Goal: Transaction & Acquisition: Purchase product/service

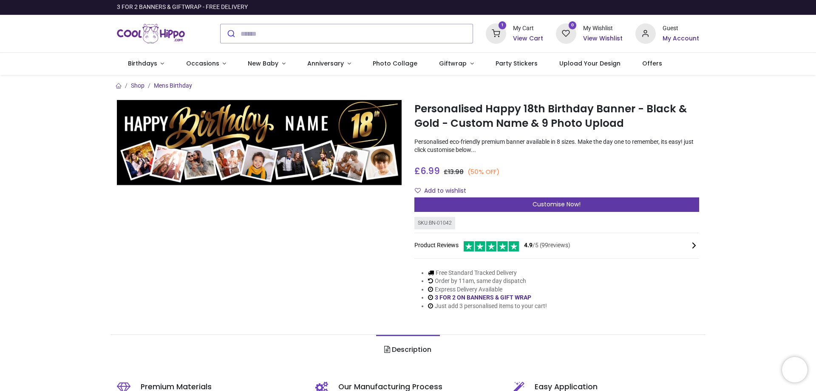
click at [545, 206] on span "Customise Now!" at bounding box center [557, 204] width 48 height 8
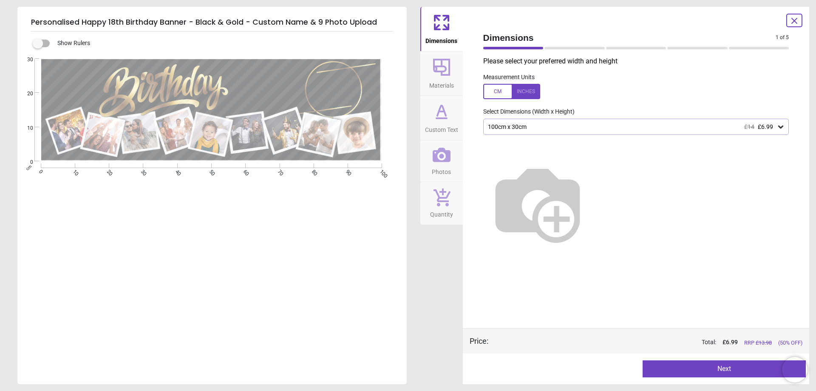
click at [724, 367] on button "Next" at bounding box center [724, 368] width 163 height 17
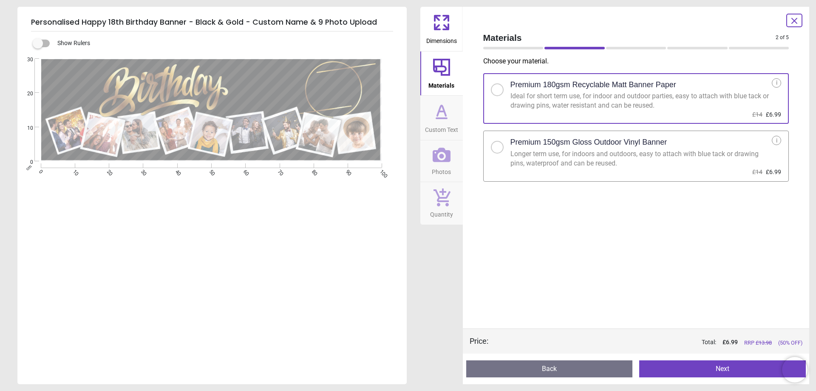
click at [724, 367] on button "Next" at bounding box center [722, 368] width 167 height 17
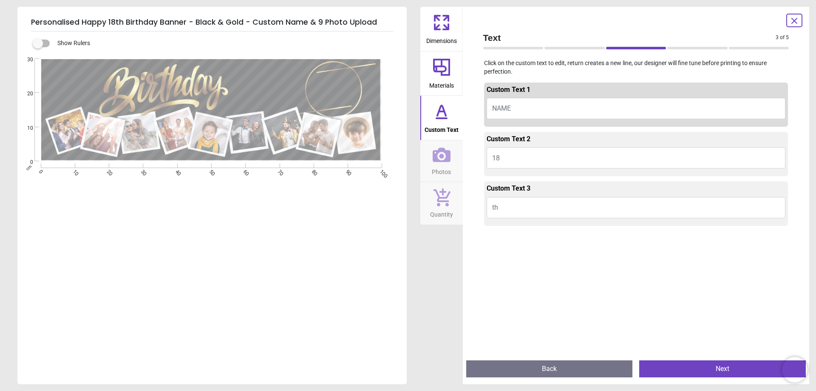
click at [716, 367] on button "Next" at bounding box center [722, 368] width 167 height 17
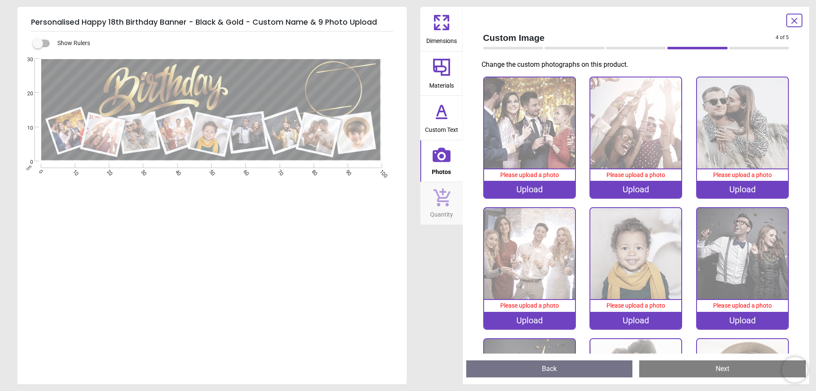
click at [793, 20] on icon at bounding box center [794, 21] width 10 height 10
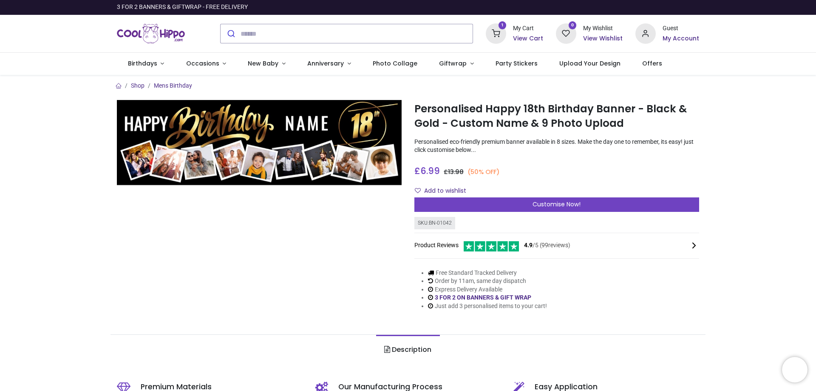
click at [499, 34] on icon at bounding box center [496, 33] width 20 height 20
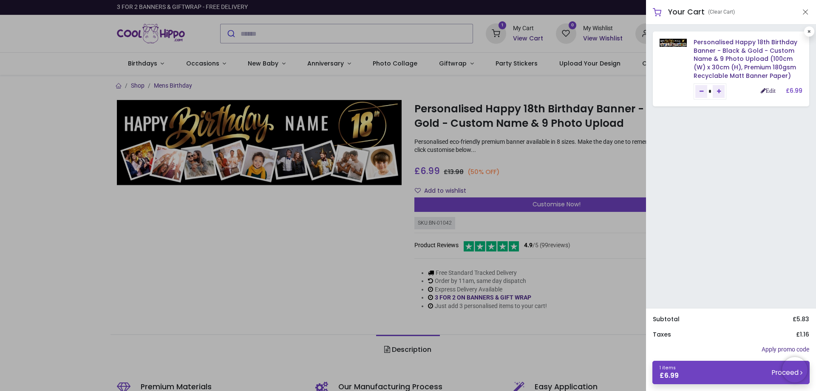
click at [768, 92] on link "Edit" at bounding box center [768, 91] width 15 height 6
click at [768, 91] on link "Edit" at bounding box center [768, 91] width 15 height 6
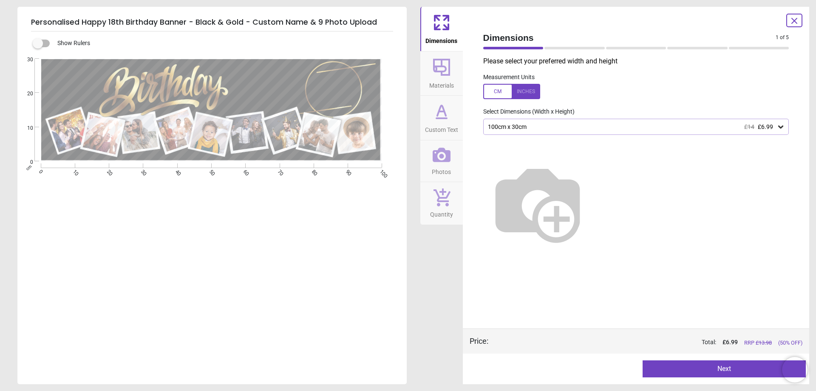
type textarea "******"
type textarea "**"
type textarea "*****"
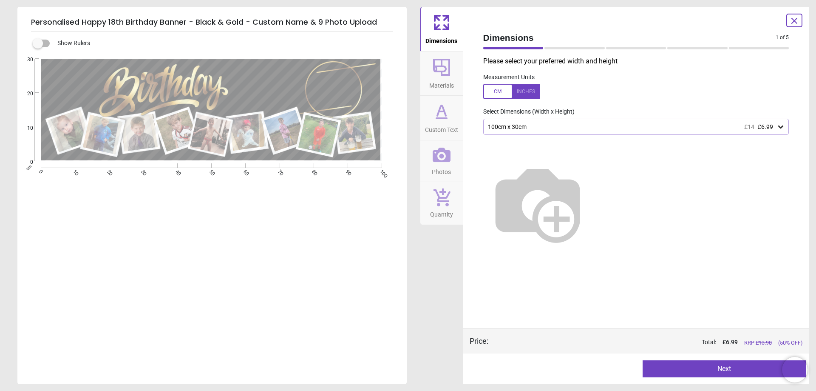
click at [439, 157] on icon at bounding box center [442, 155] width 18 height 18
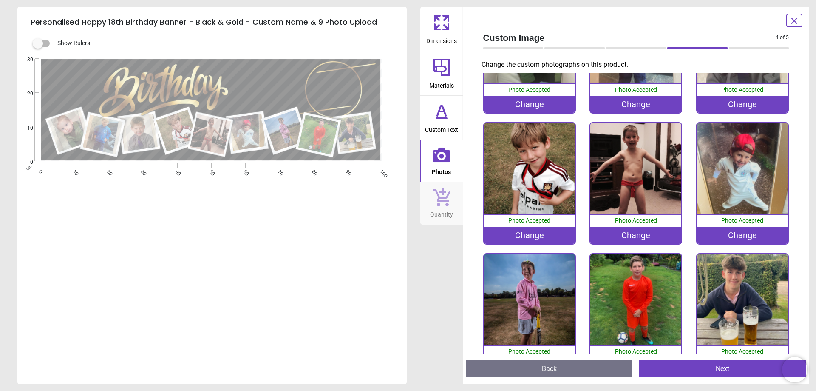
scroll to position [112, 0]
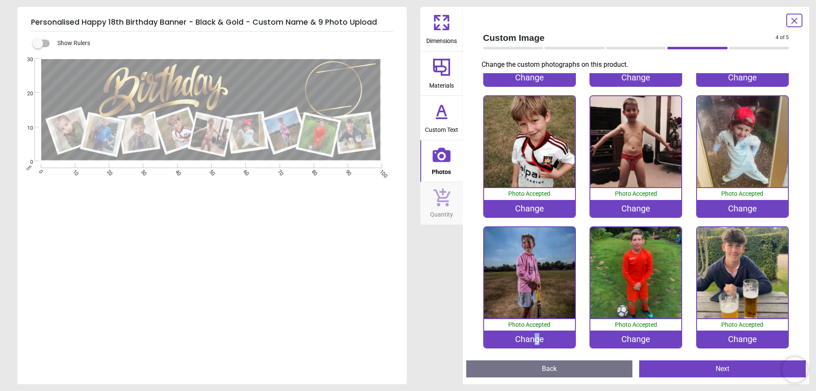
click at [536, 333] on div "Change" at bounding box center [529, 338] width 91 height 17
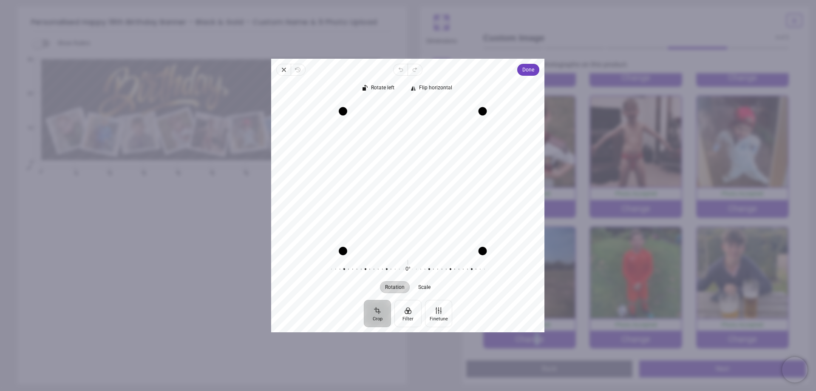
drag, startPoint x: 333, startPoint y: 102, endPoint x: 343, endPoint y: 113, distance: 14.1
click at [343, 113] on div "Drag corner tl" at bounding box center [343, 111] width 8 height 8
drag, startPoint x: 481, startPoint y: 115, endPoint x: 460, endPoint y: 83, distance: 37.7
click at [459, 83] on div "Rotate left Flip horizontal Recenter Rotation Scale 0° Reset" at bounding box center [407, 188] width 273 height 224
click at [524, 69] on span "Done" at bounding box center [529, 70] width 12 height 10
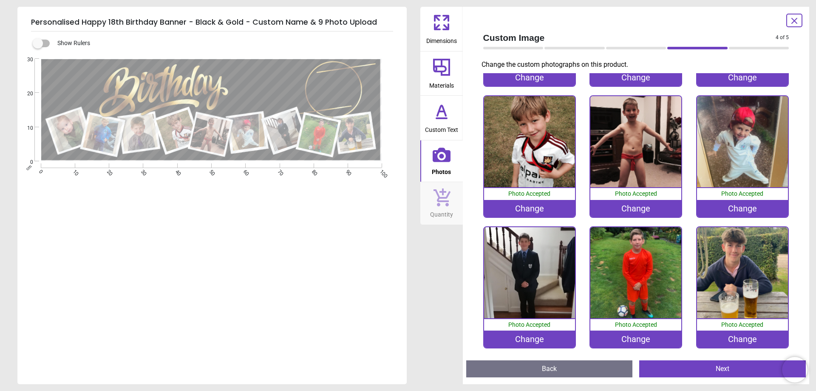
click at [527, 336] on div "Change" at bounding box center [529, 338] width 91 height 17
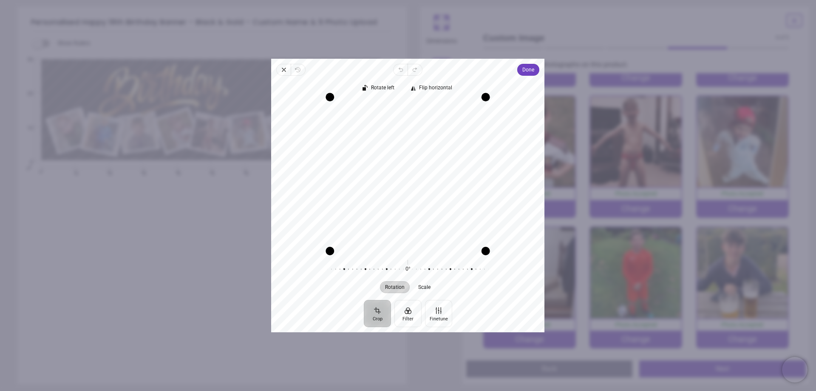
drag, startPoint x: 422, startPoint y: 101, endPoint x: 430, endPoint y: 65, distance: 36.9
click at [430, 65] on div "Close Revert Undo Redo Done Crop Filter Finetune Rotate left Flip horizontal Re…" at bounding box center [407, 195] width 273 height 273
click at [280, 67] on span "Close" at bounding box center [283, 70] width 14 height 12
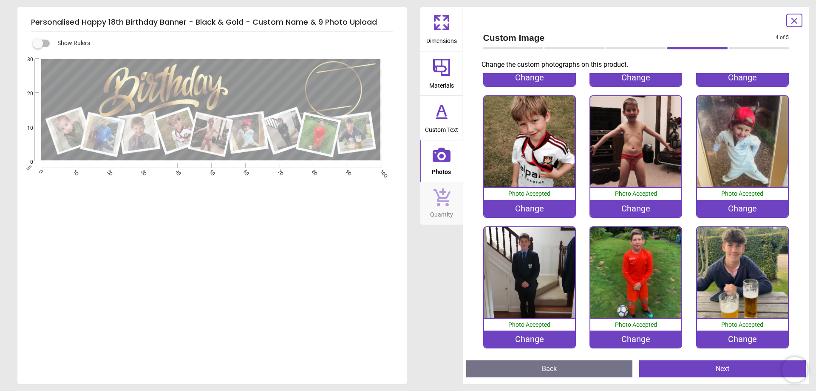
click at [542, 337] on div "Change" at bounding box center [529, 338] width 91 height 17
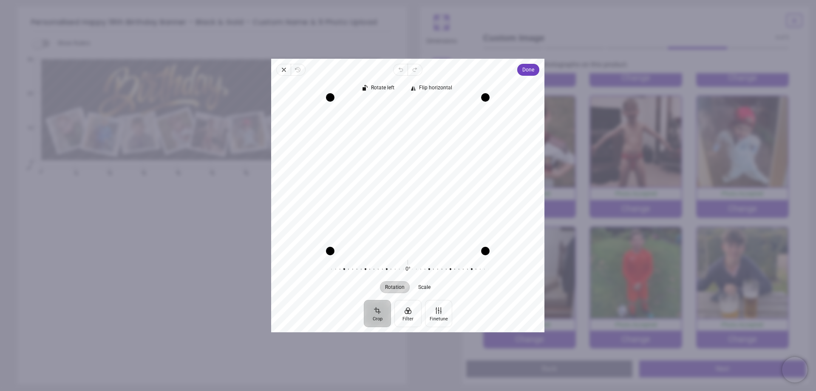
click at [421, 69] on div "Close Revert Undo Redo Done Crop Filter Finetune Rotate left Flip horizontal Re…" at bounding box center [407, 195] width 273 height 273
click at [282, 68] on icon "button" at bounding box center [283, 69] width 7 height 7
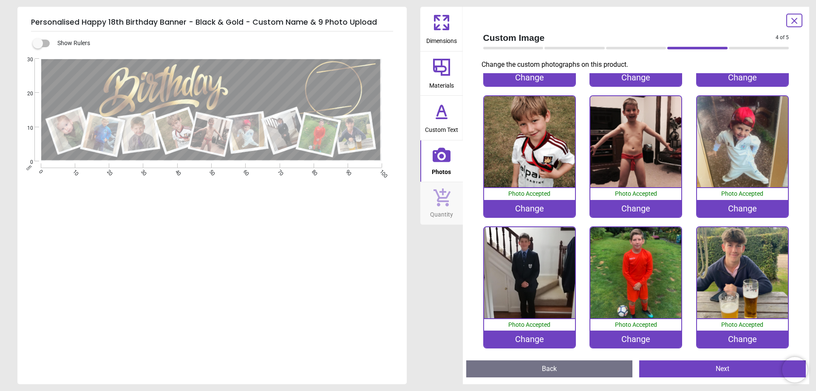
click at [702, 371] on button "Next" at bounding box center [722, 368] width 167 height 17
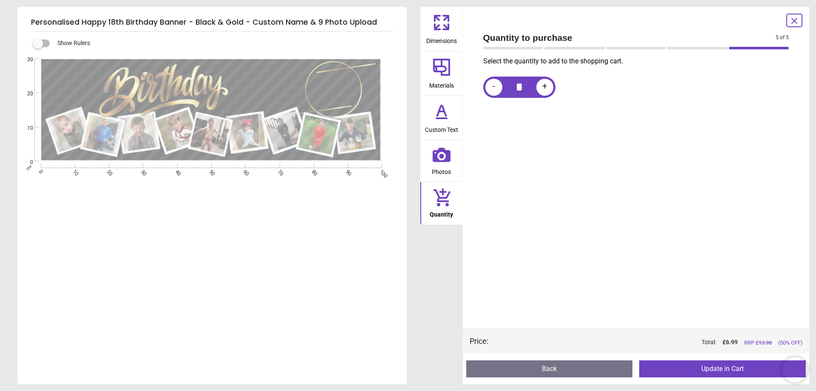
click at [703, 371] on button "Update in Cart" at bounding box center [722, 368] width 167 height 17
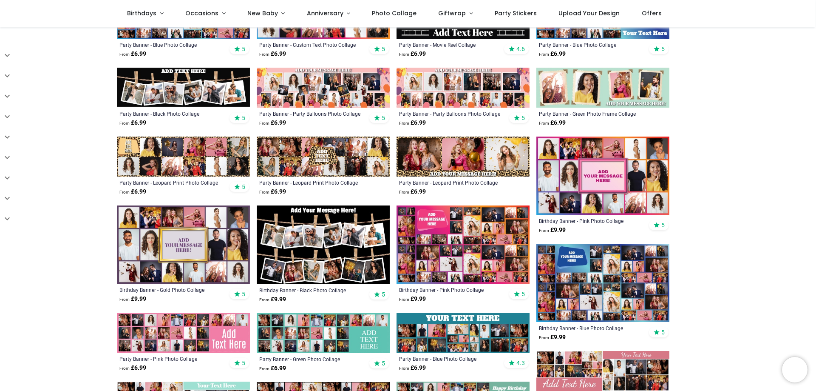
scroll to position [340, 0]
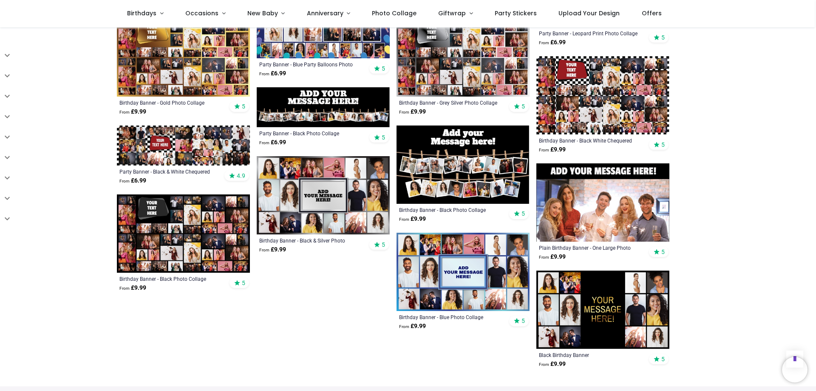
scroll to position [722, 0]
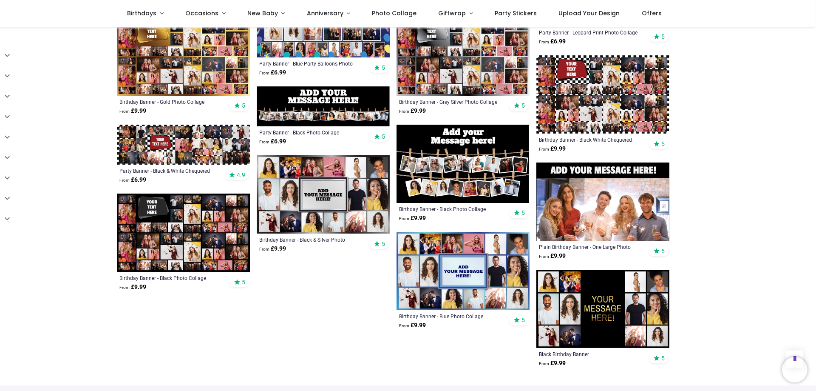
click at [184, 230] on img at bounding box center [183, 232] width 133 height 78
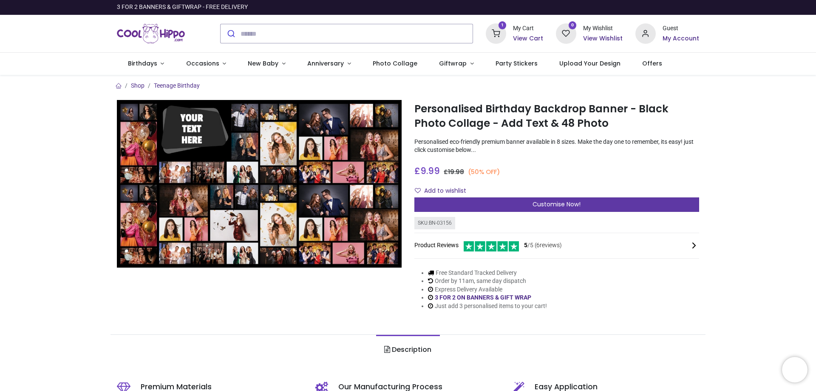
click at [593, 204] on div "Customise Now!" at bounding box center [556, 204] width 285 height 14
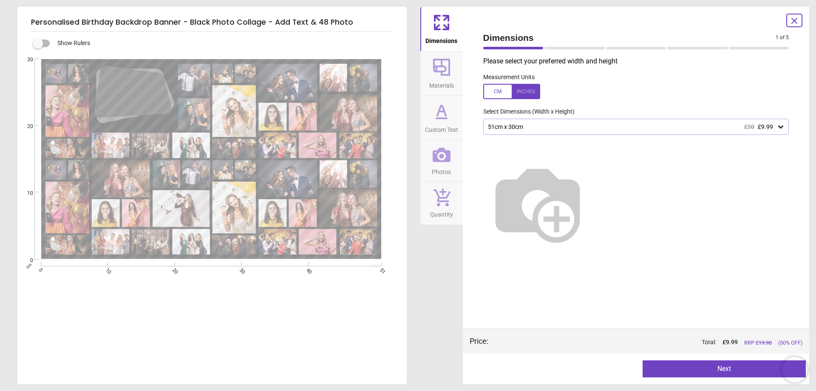
click at [781, 125] on icon at bounding box center [780, 126] width 8 height 8
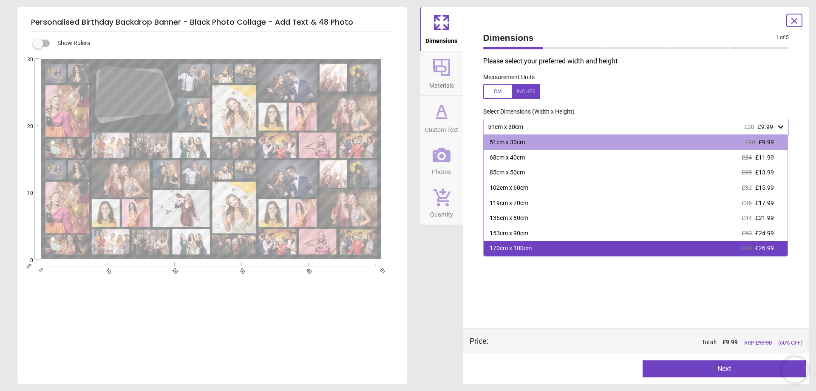
click at [598, 252] on div "170cm x 100cm £54 £26.99" at bounding box center [636, 248] width 304 height 15
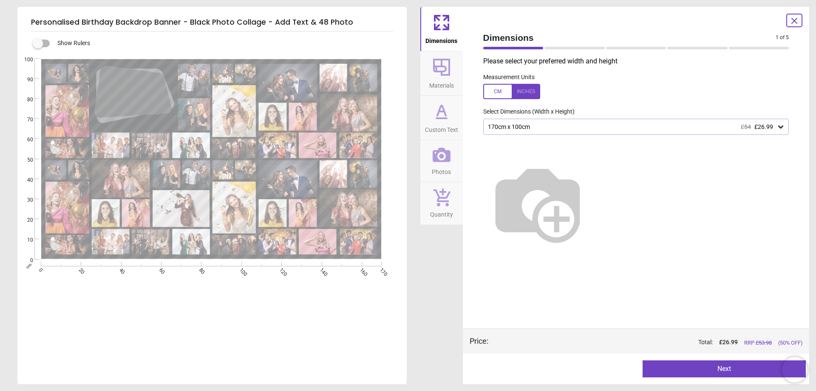
click at [719, 365] on button "Next" at bounding box center [724, 368] width 163 height 17
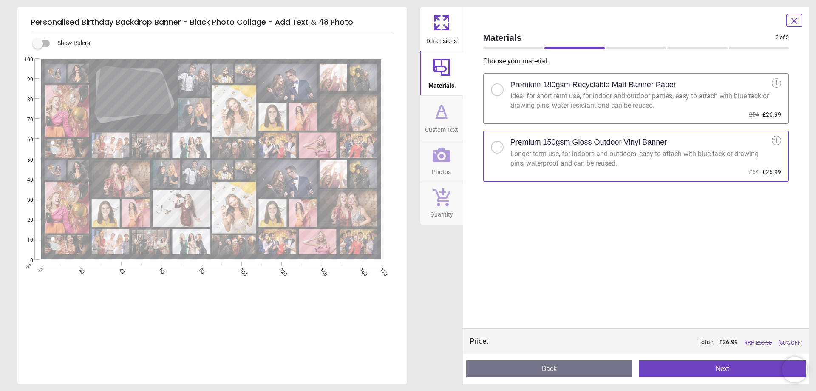
click at [715, 363] on button "Next" at bounding box center [722, 368] width 167 height 17
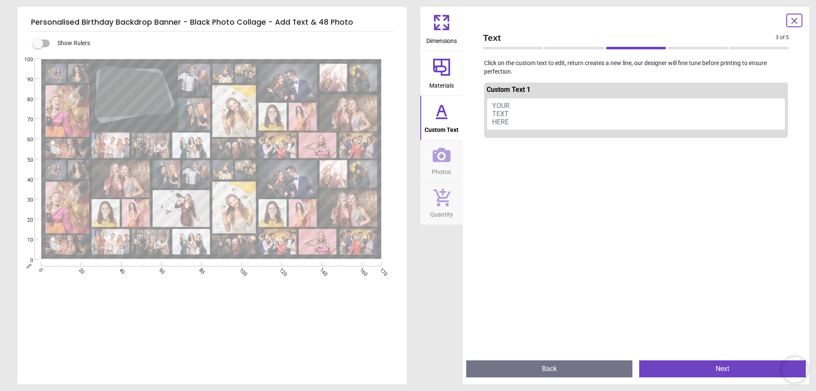
click at [539, 109] on button "YOUR TEXT HERE" at bounding box center [636, 114] width 299 height 32
click at [520, 110] on button "YOUR TEXT HERE" at bounding box center [636, 114] width 299 height 32
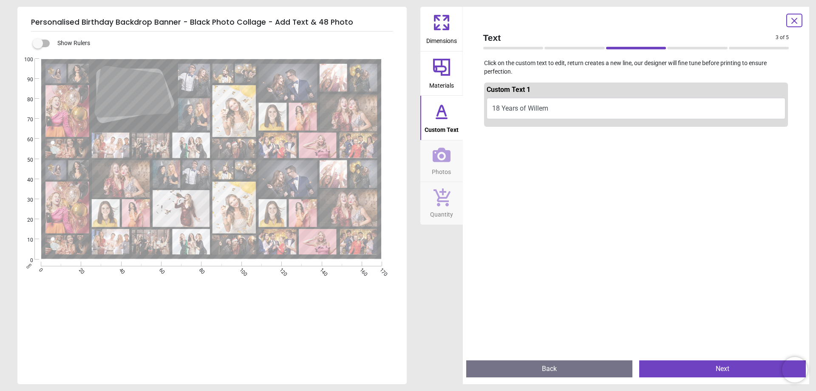
type textarea "**********"
click at [717, 369] on button "Next" at bounding box center [722, 368] width 167 height 17
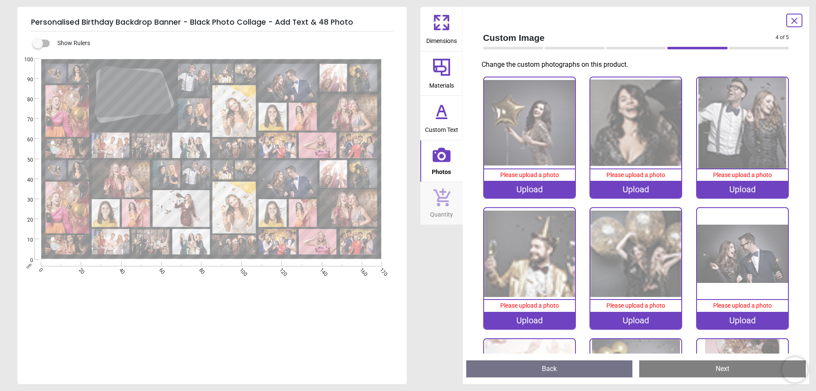
click at [537, 190] on div "Upload" at bounding box center [529, 189] width 91 height 17
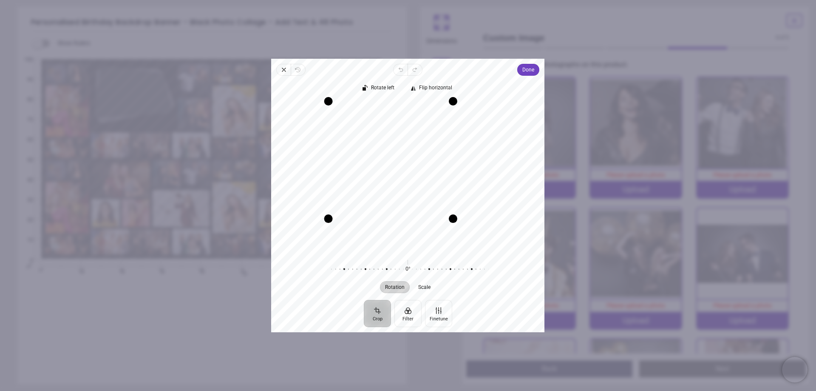
drag, startPoint x: 486, startPoint y: 248, endPoint x: 433, endPoint y: 232, distance: 54.9
click at [433, 232] on div "Recenter" at bounding box center [408, 176] width 260 height 150
click at [527, 69] on span "Done" at bounding box center [529, 70] width 12 height 10
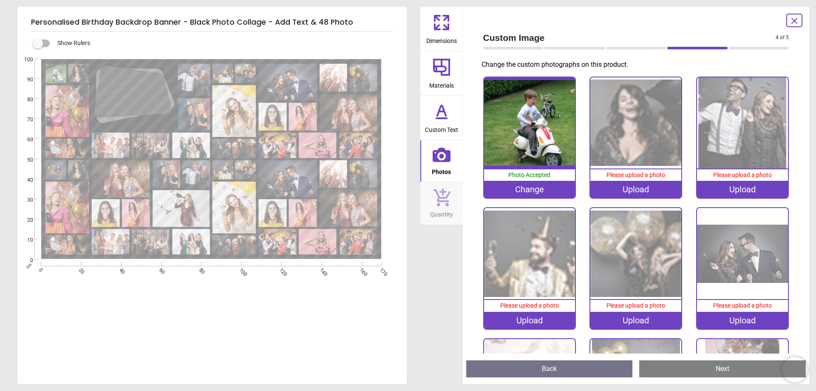
click at [629, 190] on div "Upload" at bounding box center [635, 189] width 91 height 17
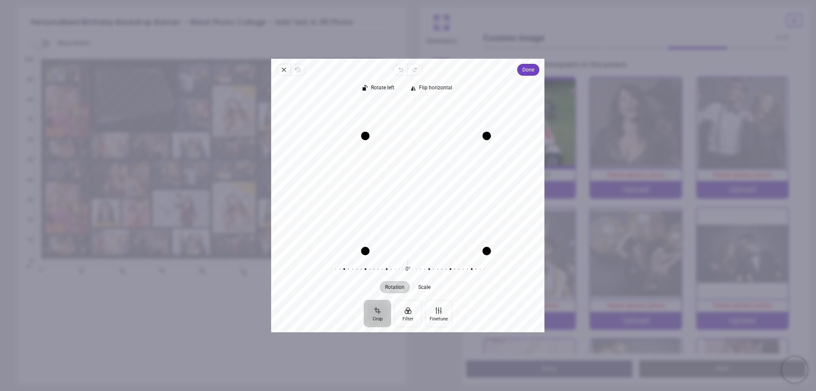
drag, startPoint x: 329, startPoint y: 102, endPoint x: 340, endPoint y: 167, distance: 65.9
click at [340, 167] on div "Recenter" at bounding box center [408, 176] width 260 height 150
drag, startPoint x: 485, startPoint y: 135, endPoint x: 456, endPoint y: 142, distance: 29.7
click at [456, 142] on div "Recenter" at bounding box center [408, 176] width 260 height 150
click at [524, 68] on span "Done" at bounding box center [529, 70] width 12 height 10
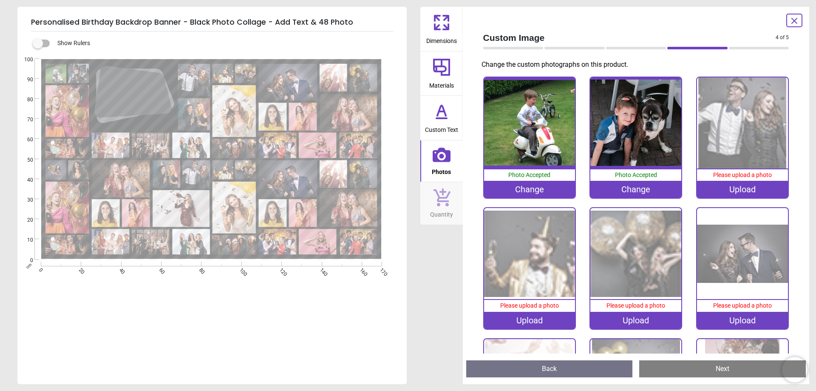
click at [733, 185] on div "Upload" at bounding box center [742, 189] width 91 height 17
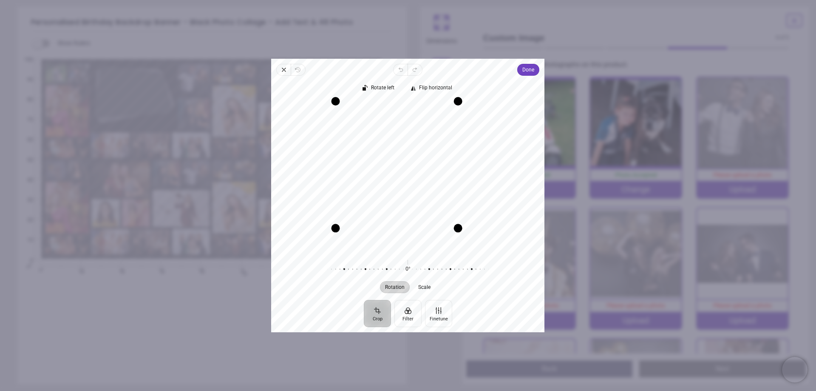
drag, startPoint x: 477, startPoint y: 246, endPoint x: 475, endPoint y: 201, distance: 45.1
click at [475, 201] on div "Recenter" at bounding box center [408, 176] width 260 height 150
click at [527, 69] on span "Done" at bounding box center [529, 70] width 12 height 10
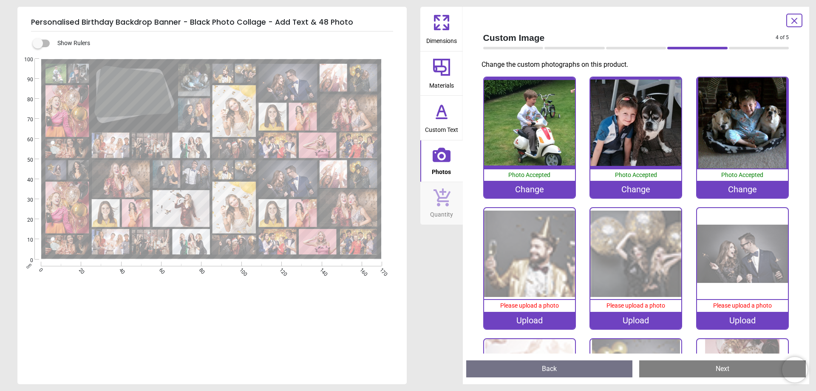
click at [528, 317] on div "Upload" at bounding box center [529, 320] width 91 height 17
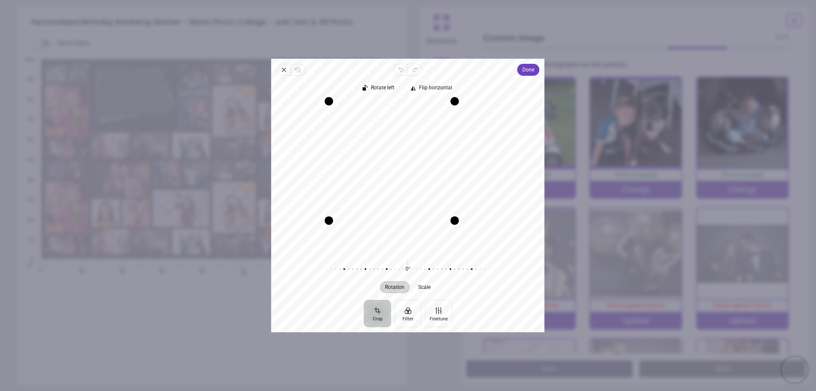
drag, startPoint x: 486, startPoint y: 249, endPoint x: 467, endPoint y: 202, distance: 50.0
click at [467, 202] on div "Recenter" at bounding box center [408, 176] width 260 height 150
drag, startPoint x: 330, startPoint y: 102, endPoint x: 389, endPoint y: 119, distance: 61.1
click at [389, 119] on div "Recenter" at bounding box center [408, 176] width 260 height 150
click at [533, 68] on span "Done" at bounding box center [529, 70] width 12 height 10
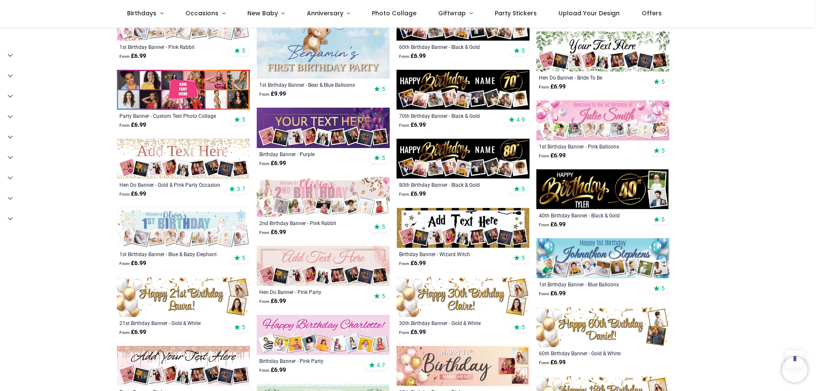
scroll to position [382, 0]
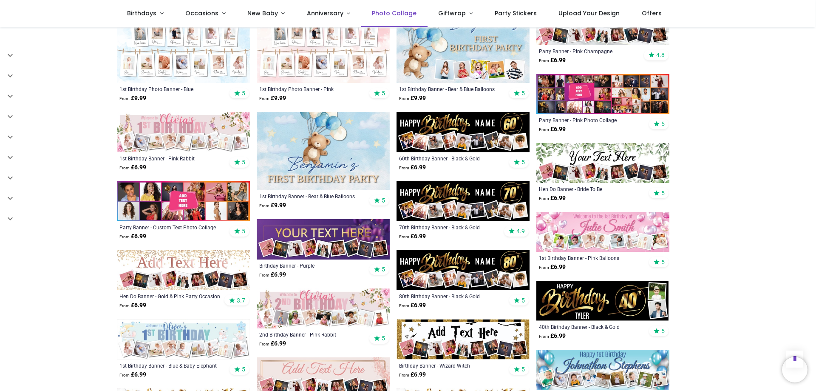
click at [382, 14] on span "Photo Collage" at bounding box center [394, 13] width 45 height 8
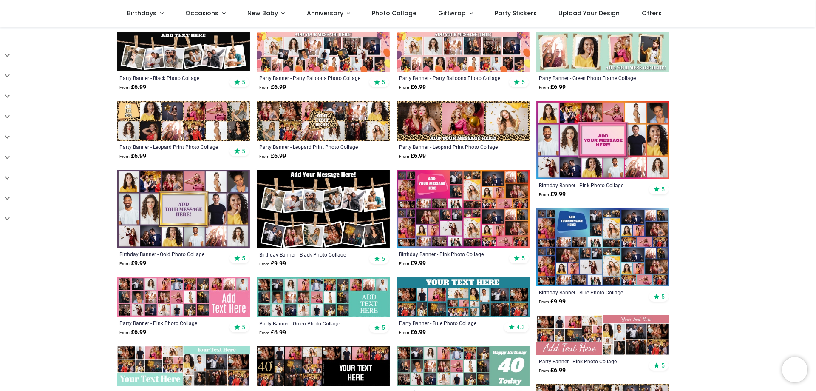
scroll to position [340, 0]
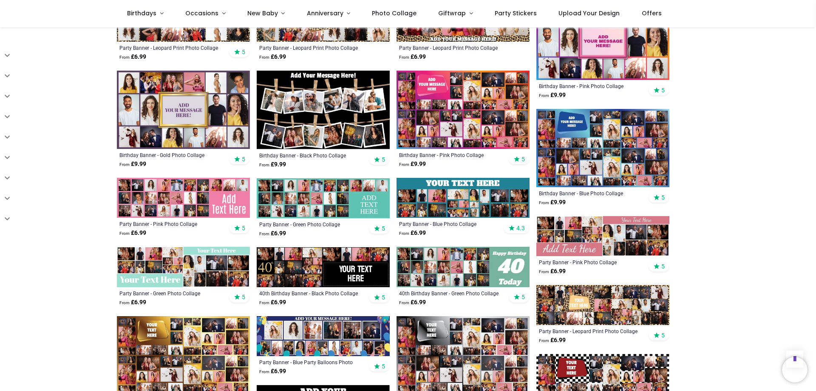
scroll to position [425, 0]
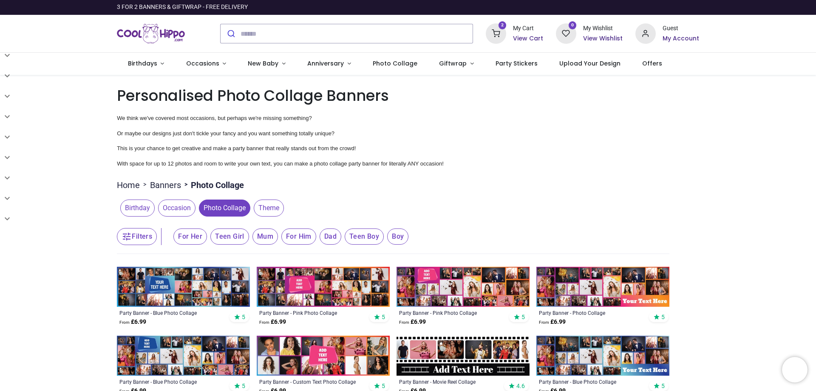
click at [497, 34] on icon at bounding box center [496, 33] width 20 height 20
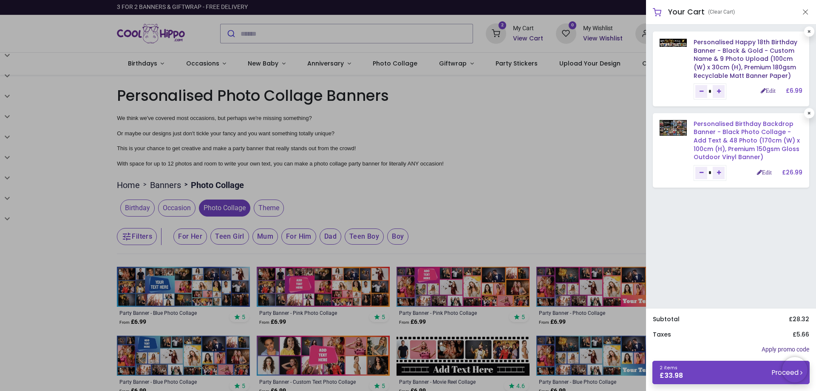
click at [724, 137] on link "Personalised Birthday Backdrop Banner - Black Photo Collage - Add Text & 48 Pho…" at bounding box center [747, 140] width 106 height 42
click at [763, 173] on link "Edit" at bounding box center [764, 172] width 15 height 6
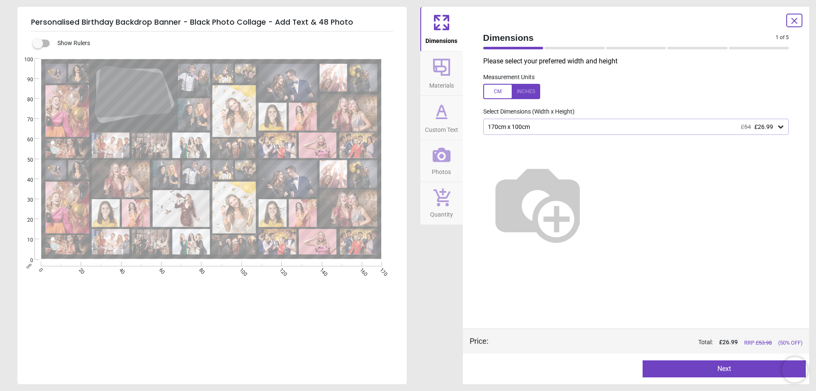
type textarea "**********"
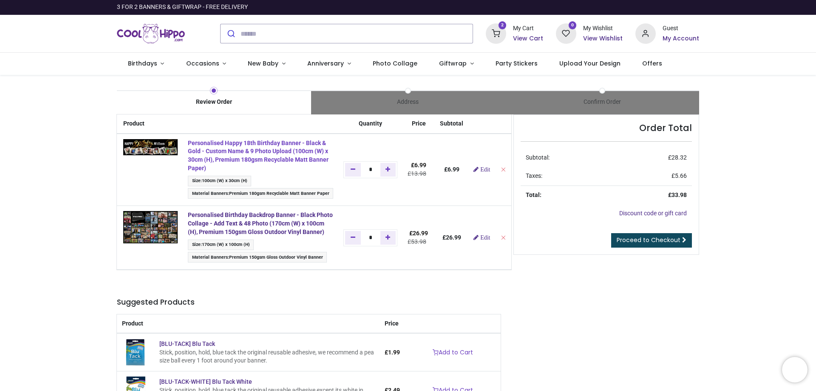
click at [291, 148] on strong "Personalised Happy 18th Birthday Banner - Black & Gold - Custom Name & 9 Photo …" at bounding box center [258, 155] width 141 height 32
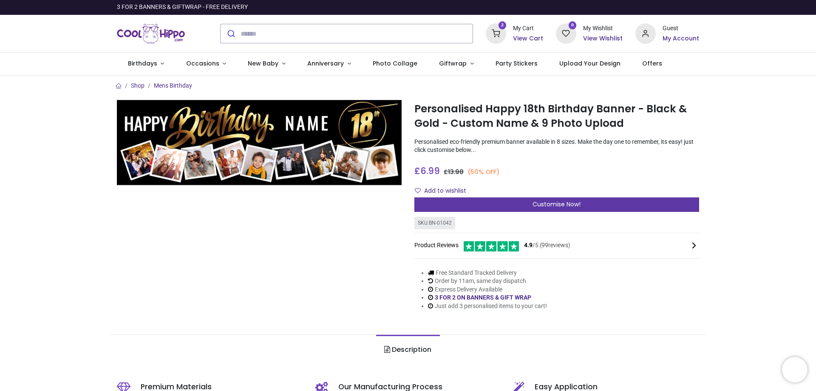
click at [591, 204] on div "Customise Now!" at bounding box center [556, 204] width 285 height 14
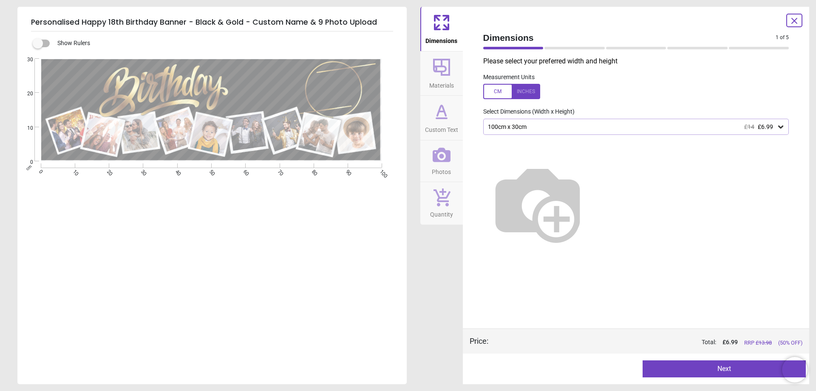
click at [729, 366] on button "Next" at bounding box center [724, 368] width 163 height 17
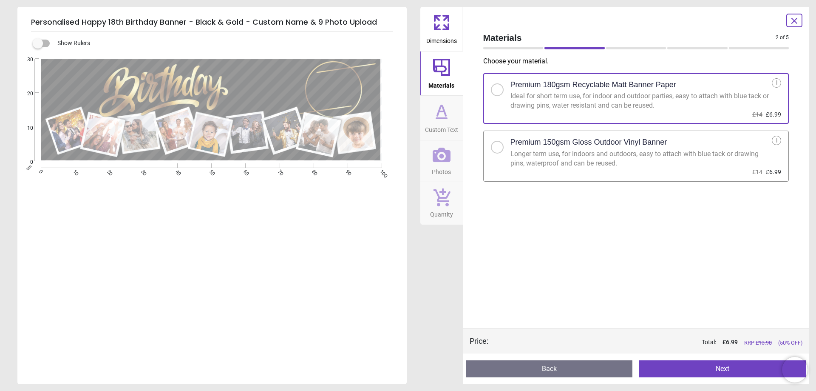
click at [502, 150] on div at bounding box center [497, 147] width 13 height 13
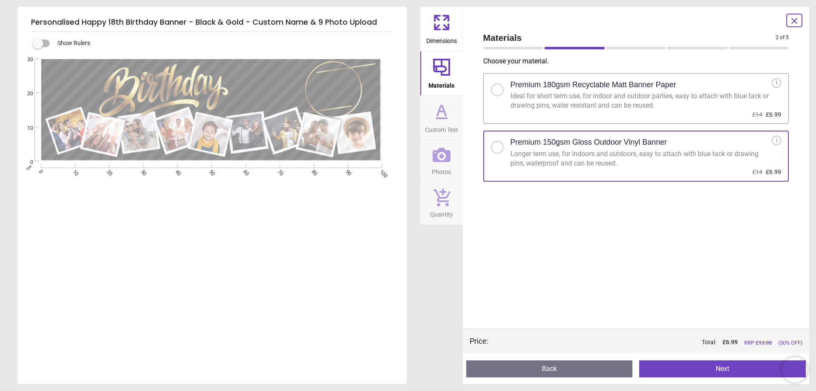
click at [714, 368] on button "Next" at bounding box center [722, 368] width 167 height 17
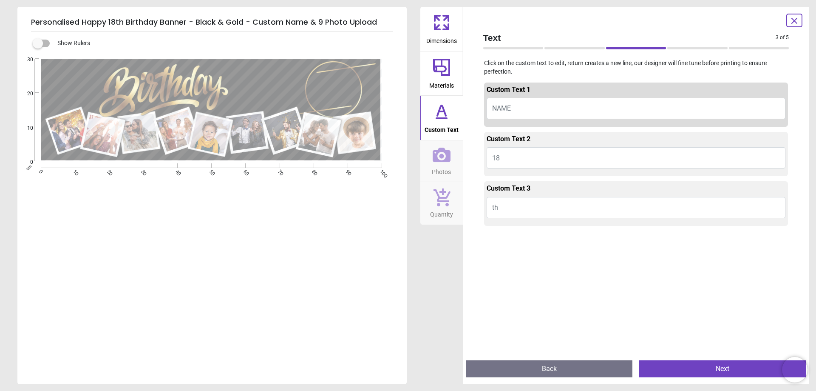
click at [711, 371] on button "Next" at bounding box center [722, 368] width 167 height 17
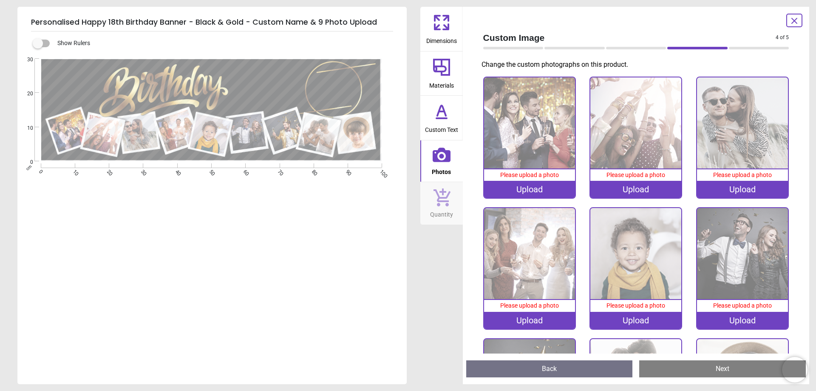
click at [794, 20] on icon at bounding box center [794, 20] width 5 height 5
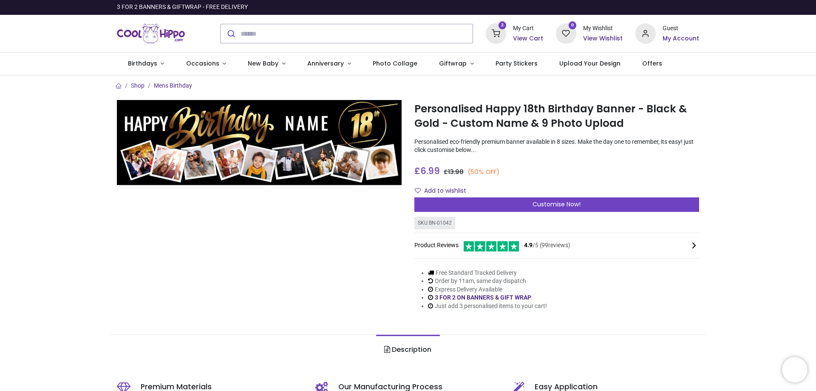
click at [526, 31] on div "My Cart" at bounding box center [528, 28] width 30 height 8
click at [497, 35] on icon at bounding box center [496, 33] width 20 height 20
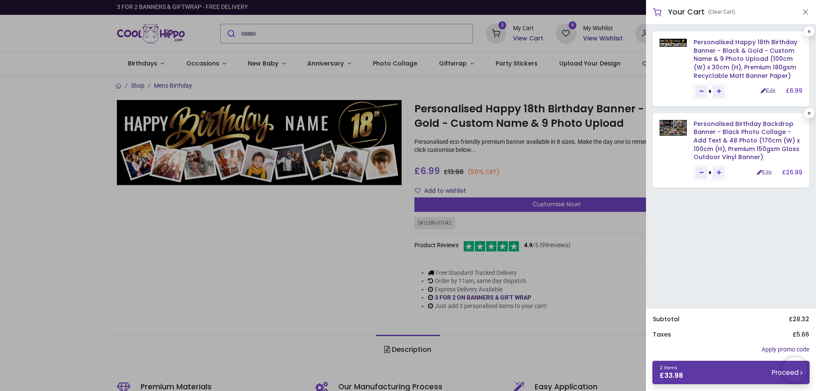
click at [725, 371] on link "2 items £ 33.98 Proceed" at bounding box center [730, 371] width 157 height 23
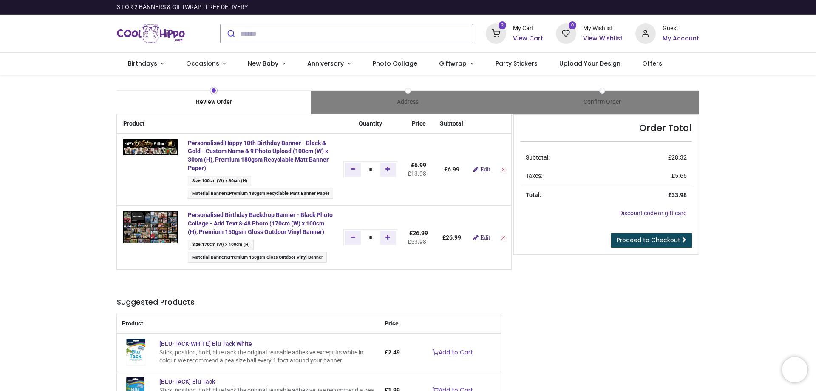
click at [329, 195] on span "Premium 180gsm Recyclable Matt Banner Paper" at bounding box center [279, 193] width 100 height 6
click at [655, 240] on span "Proceed to Checkout" at bounding box center [649, 239] width 64 height 8
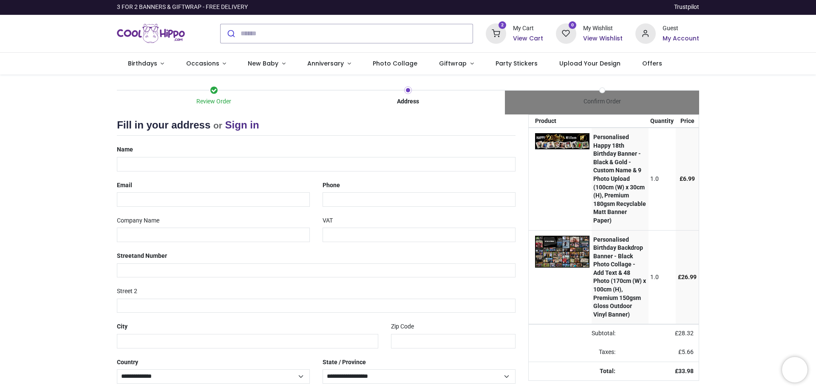
select select "***"
click at [207, 160] on input "text" at bounding box center [316, 164] width 399 height 14
type input "**********"
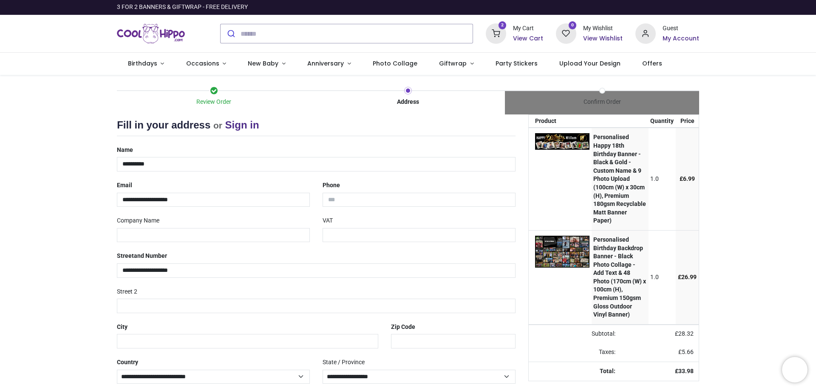
type input "**********"
type input "********"
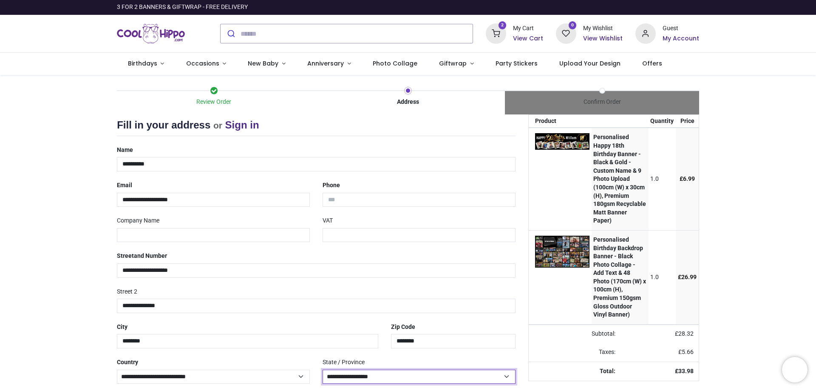
select select "***"
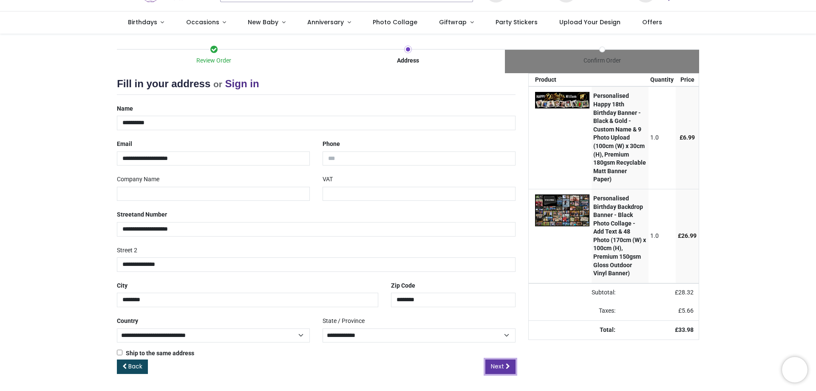
click at [504, 367] on link "Next" at bounding box center [500, 366] width 30 height 14
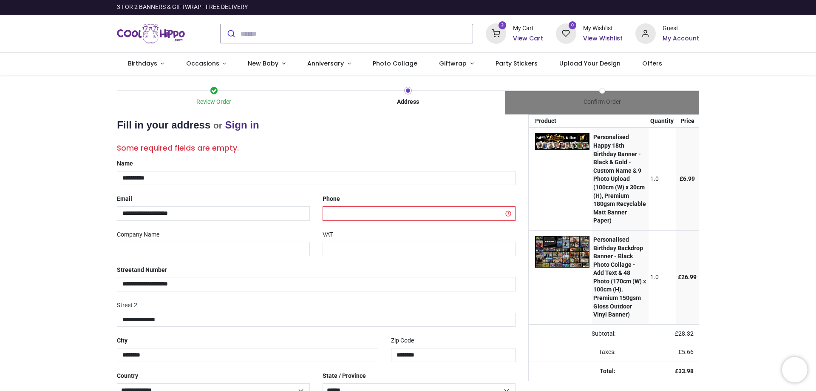
select select "***"
click at [360, 210] on input "tel" at bounding box center [419, 213] width 193 height 14
type input "**********"
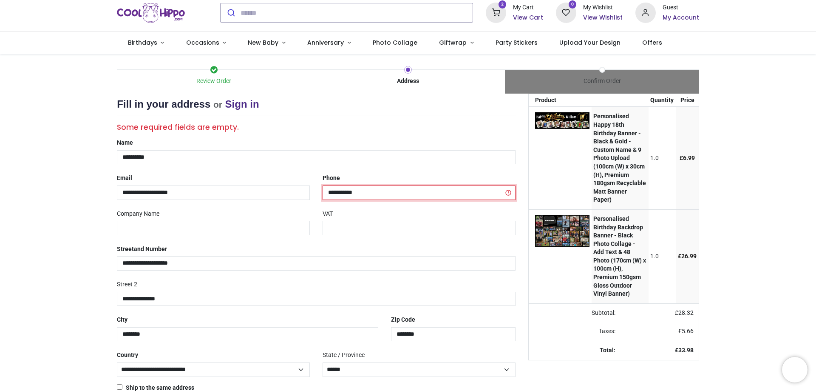
scroll to position [55, 0]
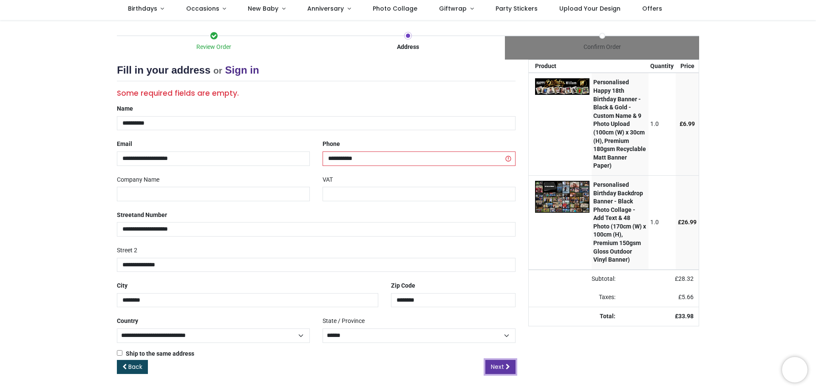
click at [499, 367] on span "Next" at bounding box center [497, 366] width 13 height 8
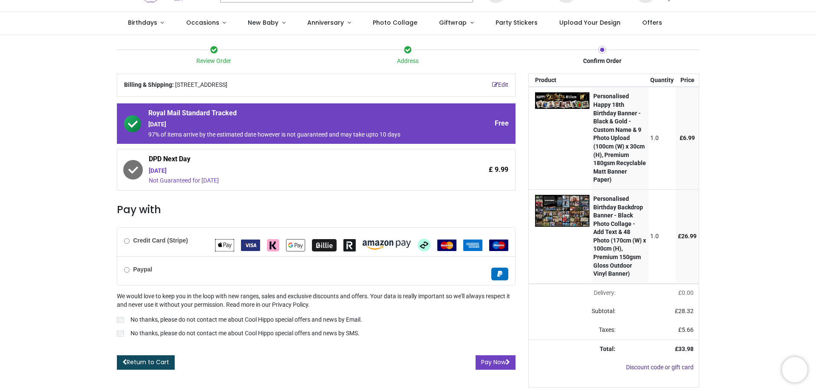
scroll to position [49, 0]
click at [482, 355] on button "Pay Now" at bounding box center [496, 362] width 40 height 14
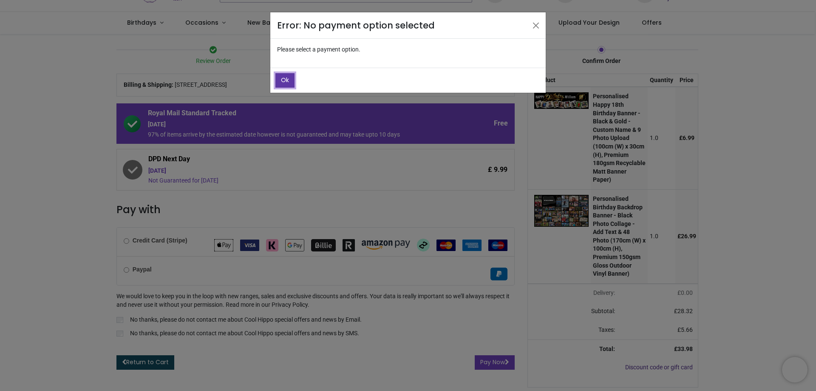
click at [287, 75] on button "Ok" at bounding box center [284, 80] width 19 height 14
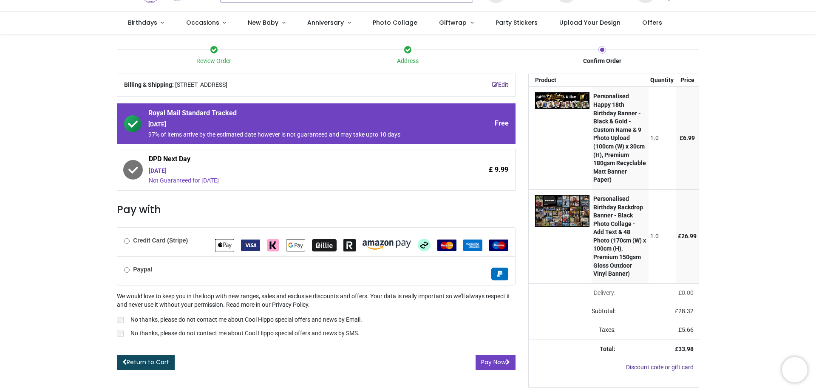
click at [121, 232] on div "Credit Card (Stripe)" at bounding box center [316, 241] width 398 height 28
click at [487, 355] on button "Pay Now" at bounding box center [496, 362] width 40 height 14
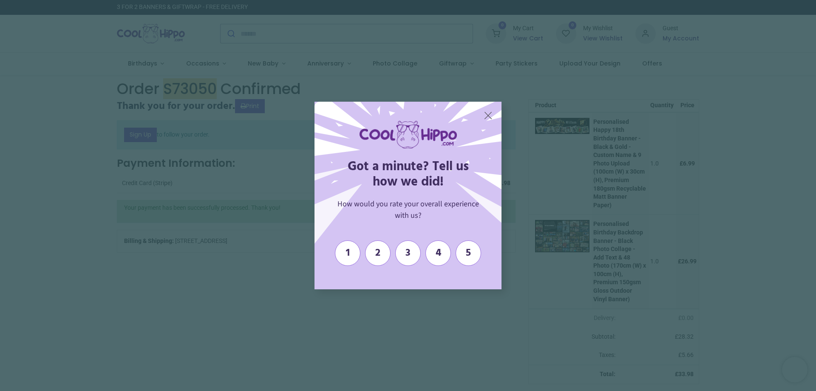
click at [567, 235] on div "X Got a minute? Tell us how we did! How would you rate your overall experience …" at bounding box center [408, 195] width 816 height 391
click at [484, 115] on span "X" at bounding box center [488, 115] width 9 height 13
